Goal: Navigation & Orientation: Find specific page/section

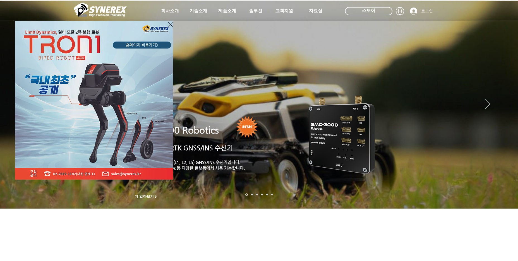
click at [225, 11] on div "LimX Dinamics" at bounding box center [259, 130] width 518 height 261
click at [169, 23] on icon "사이트로 돌아가기" at bounding box center [170, 24] width 5 height 7
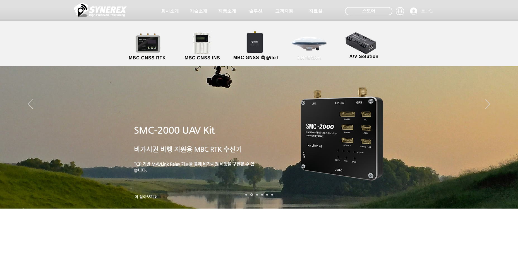
click at [316, 48] on link "ANTENNA" at bounding box center [309, 46] width 50 height 29
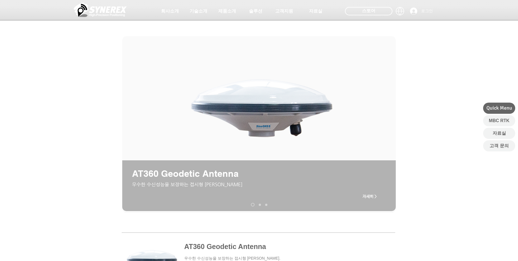
click at [261, 109] on img "슬라이드쇼" at bounding box center [261, 106] width 152 height 91
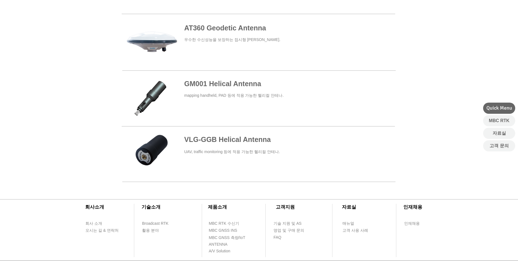
scroll to position [127, 0]
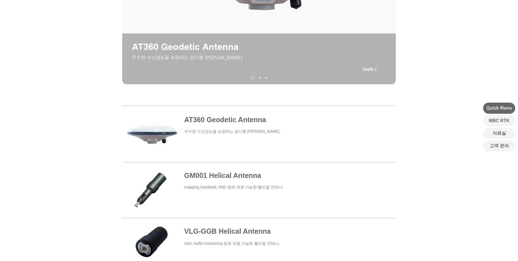
click at [231, 118] on span at bounding box center [258, 134] width 273 height 52
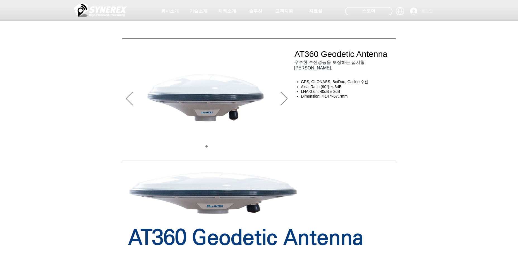
scroll to position [127, 0]
